Goal: Information Seeking & Learning: Check status

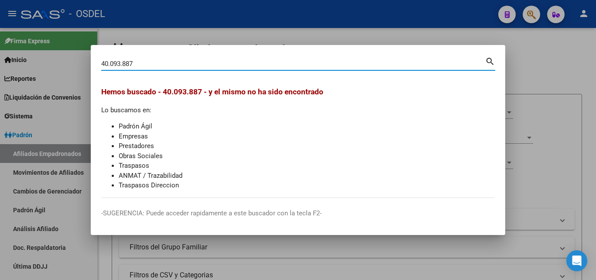
click at [123, 65] on input "40.093.887" at bounding box center [293, 64] width 384 height 8
click at [109, 65] on input "40.093887" at bounding box center [293, 64] width 384 height 8
type input "40093887"
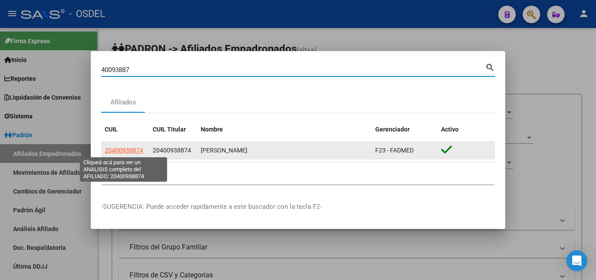
click at [122, 151] on span "20400938874" at bounding box center [124, 150] width 38 height 7
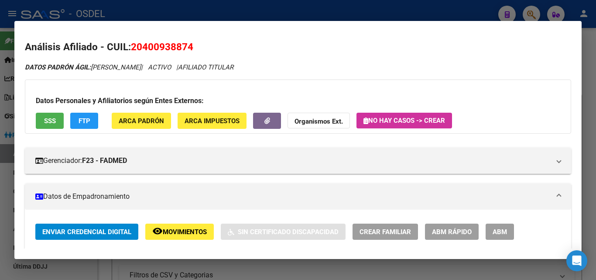
click at [51, 122] on span "SSS" at bounding box center [50, 121] width 12 height 8
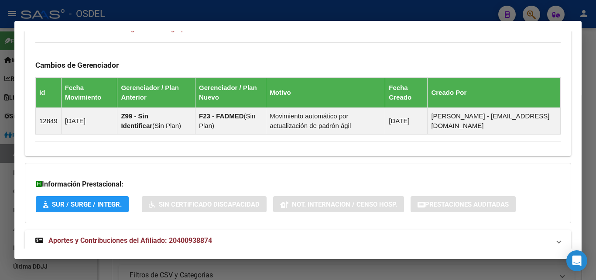
scroll to position [519, 0]
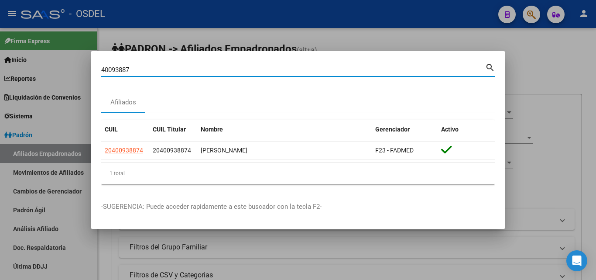
drag, startPoint x: 136, startPoint y: 71, endPoint x: 92, endPoint y: 67, distance: 44.2
click at [92, 67] on mat-dialog-content "40093887 Buscar (apellido, dni, cuil, nro traspaso, cuit, obra social) search A…" at bounding box center [298, 126] width 414 height 130
paste input "70519192"
type input "70519192"
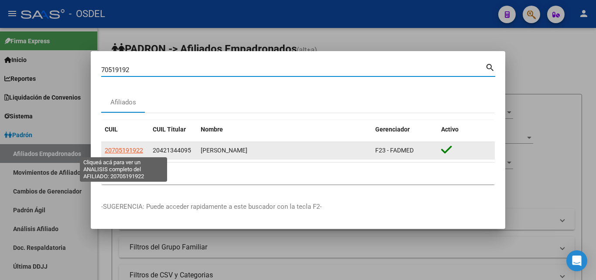
click at [114, 147] on span "20705191922" at bounding box center [124, 150] width 38 height 7
type textarea "20705191922"
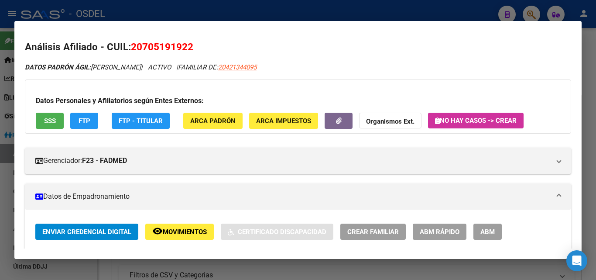
click at [46, 122] on span "SSS" at bounding box center [50, 121] width 12 height 8
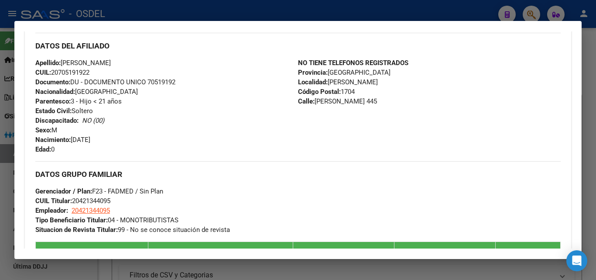
scroll to position [481, 0]
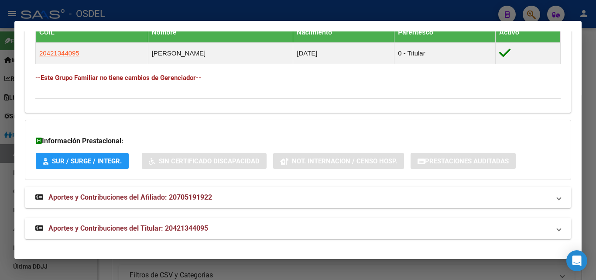
click at [102, 229] on span "Aportes y Contribuciones del Titular: 20421344095" at bounding box center [128, 228] width 160 height 8
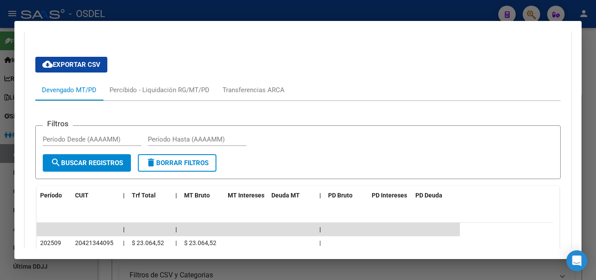
scroll to position [743, 0]
